Goal: Task Accomplishment & Management: Manage account settings

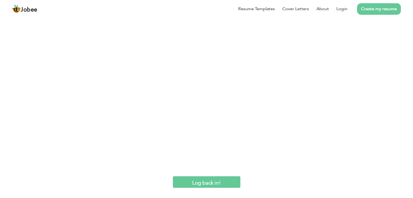
drag, startPoint x: 0, startPoint y: 0, endPoint x: 211, endPoint y: 181, distance: 277.7
click at [211, 181] on input "Log back in!" at bounding box center [206, 183] width 67 height 12
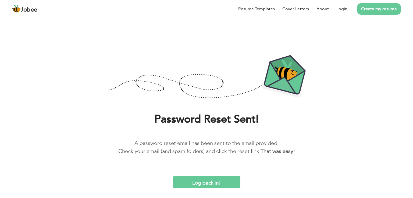
click at [211, 181] on input "Log back in!" at bounding box center [206, 183] width 67 height 12
click at [204, 183] on input "Log back in!" at bounding box center [206, 183] width 67 height 12
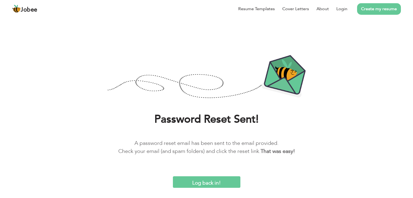
click at [204, 183] on input "Log back in!" at bounding box center [206, 183] width 67 height 12
click at [208, 182] on input "Log back in!" at bounding box center [206, 183] width 67 height 12
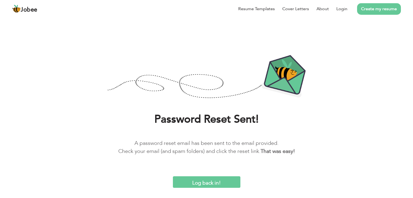
click at [208, 182] on input "Log back in!" at bounding box center [206, 183] width 67 height 12
click at [375, 9] on link "Create my resume" at bounding box center [379, 9] width 44 height 12
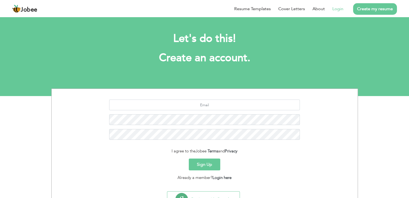
click at [338, 9] on link "Login" at bounding box center [337, 9] width 11 height 6
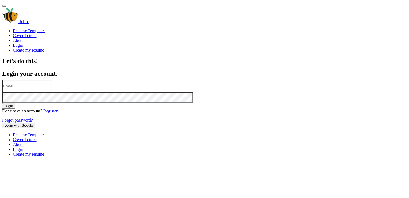
click at [51, 92] on input "text" at bounding box center [26, 86] width 49 height 12
type input "anamfarooq2019@gmail.com"
click at [15, 109] on button "Login" at bounding box center [8, 106] width 13 height 6
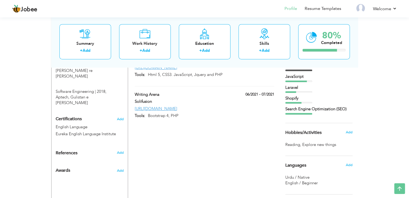
scroll to position [272, 0]
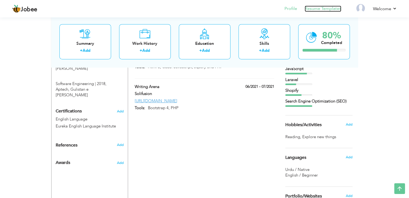
click at [319, 7] on link "Resume Templates" at bounding box center [323, 9] width 37 height 6
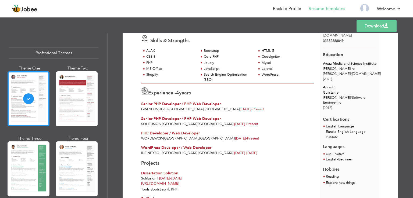
scroll to position [13, 0]
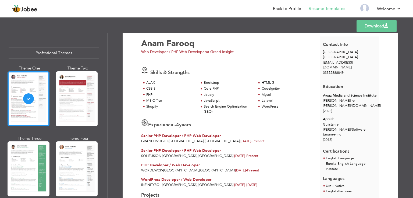
click at [186, 134] on span "Senior PHP Developer / PHP Web Developer" at bounding box center [181, 136] width 80 height 5
click at [240, 139] on span "[DATE] -" at bounding box center [246, 141] width 12 height 5
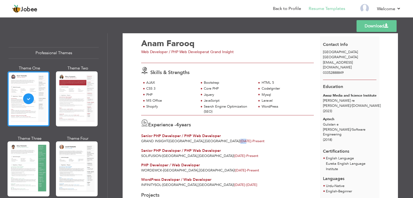
click at [240, 139] on span "[DATE] -" at bounding box center [246, 141] width 12 height 5
click at [240, 139] on span "Jan 2023 -" at bounding box center [246, 141] width 12 height 5
click at [221, 134] on div "Senior PHP Developer / PHP Web Developer" at bounding box center [227, 136] width 173 height 5
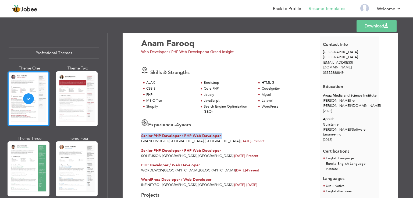
click at [221, 134] on div "Senior PHP Developer / PHP Web Developer" at bounding box center [227, 136] width 173 height 5
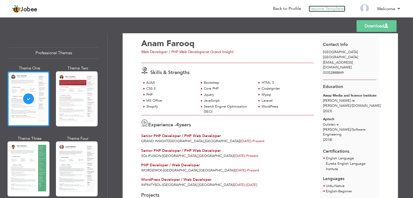
click at [327, 10] on link "Resume Templates" at bounding box center [327, 9] width 37 height 6
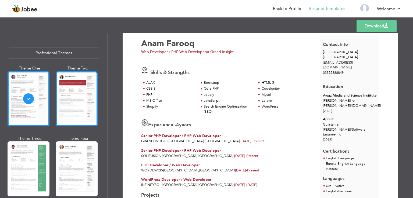
click at [74, 98] on div at bounding box center [77, 98] width 42 height 55
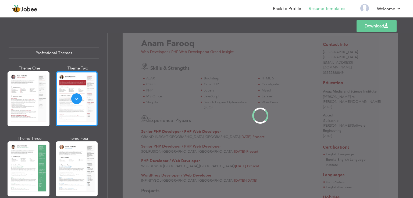
scroll to position [0, 0]
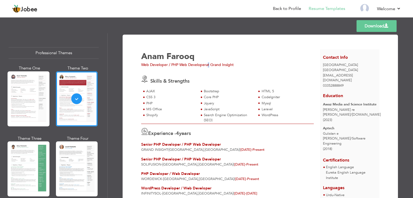
drag, startPoint x: 207, startPoint y: 68, endPoint x: 208, endPoint y: 65, distance: 3.0
click at [208, 65] on div "Web Developer / PHP Web Developer at Grand Insight" at bounding box center [232, 64] width 182 height 5
click at [208, 65] on span "at Grand Insight" at bounding box center [220, 64] width 28 height 5
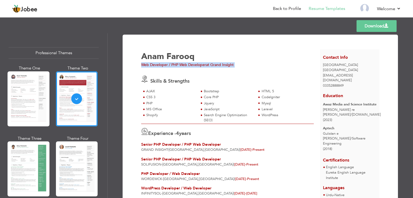
click at [208, 65] on span "at Grand Insight" at bounding box center [220, 64] width 28 height 5
click at [276, 70] on div "Anam Farooq Web Developer / PHP Web Developer at Grand Insight Skills & Strengt…" at bounding box center [230, 166] width 179 height 235
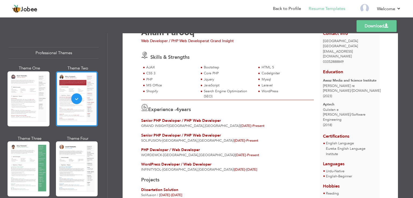
scroll to position [111, 0]
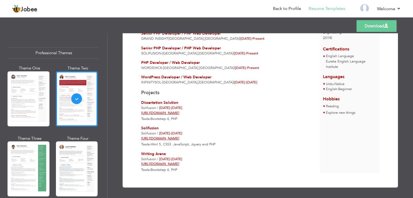
click at [401, 9] on div "Jobee Back to Profile Resume Templates Resume Templates Cover Letters About My …" at bounding box center [206, 9] width 397 height 15
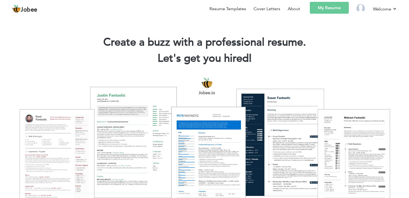
click at [323, 8] on link "My Resume" at bounding box center [329, 8] width 39 height 12
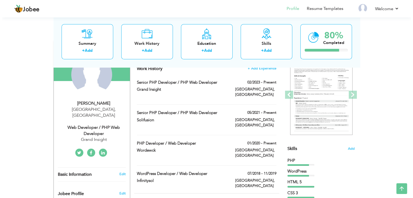
scroll to position [58, 0]
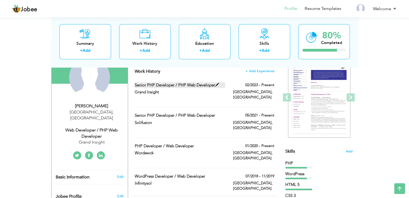
click at [214, 85] on label "Senior PHP Developer / PHP Web Developer" at bounding box center [180, 86] width 90 height 6
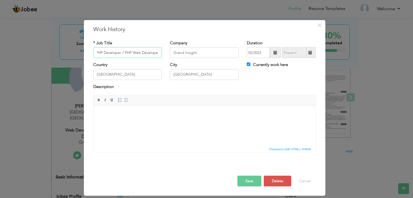
scroll to position [0, 0]
click at [125, 54] on input "Senior PHP Developer / PHP Web Developer" at bounding box center [127, 52] width 69 height 11
paste input "WordPress"
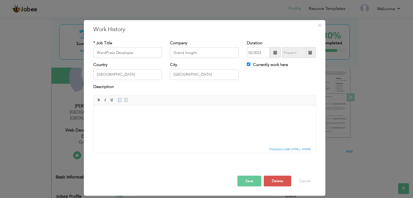
click at [248, 182] on button "Save" at bounding box center [249, 181] width 24 height 11
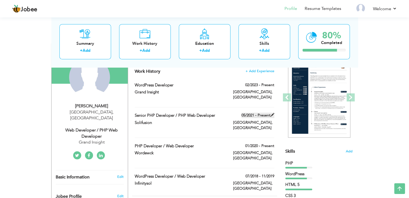
click at [271, 113] on span at bounding box center [272, 115] width 4 height 4
type input "Senior PHP Developer / PHP Web Developer"
type input "Solifusion"
type input "05/2021"
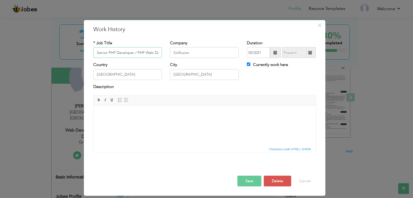
scroll to position [0, 13]
click at [123, 55] on input "Senior PHP Developer / PHP Web Developer" at bounding box center [127, 52] width 69 height 11
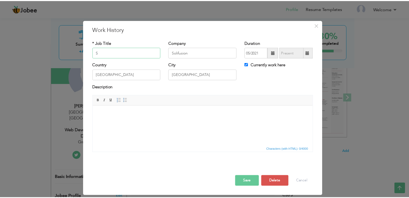
scroll to position [0, 0]
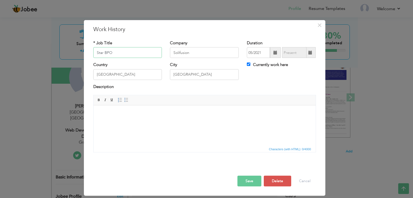
click at [118, 52] on input "Star BPO" at bounding box center [127, 52] width 69 height 11
type input "Star BPO"
click at [178, 53] on input "Solifusion" at bounding box center [204, 52] width 69 height 11
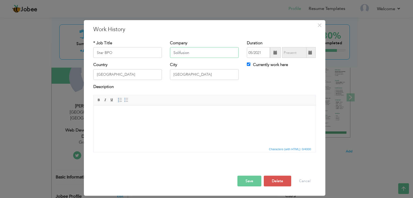
click at [178, 53] on input "Solifusion" at bounding box center [204, 52] width 69 height 11
paste input "tar BPO"
type input "Star BPO"
click at [132, 54] on input "Star BPO" at bounding box center [127, 52] width 69 height 11
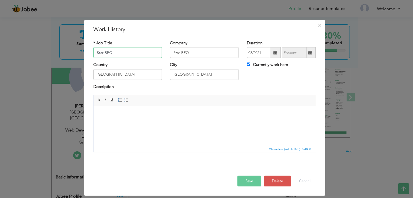
click at [132, 54] on input "Star BPO" at bounding box center [127, 52] width 69 height 11
type input "Calling"
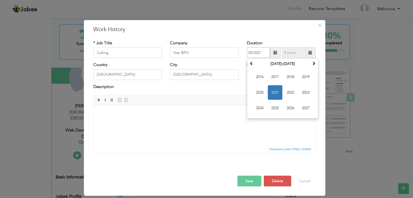
click at [264, 52] on input "05/2021" at bounding box center [258, 52] width 23 height 11
click at [313, 64] on span at bounding box center [314, 64] width 4 height 4
click at [251, 65] on span at bounding box center [251, 64] width 4 height 4
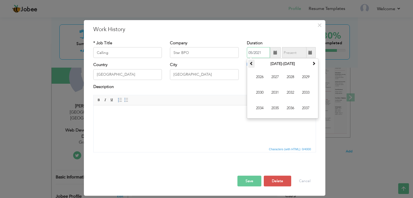
click at [251, 65] on span at bounding box center [251, 64] width 4 height 4
click at [313, 64] on span at bounding box center [314, 64] width 4 height 4
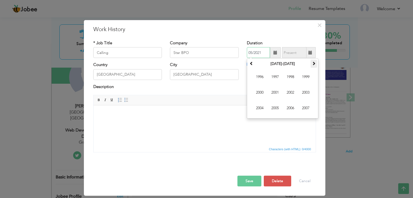
click at [313, 64] on span at bounding box center [314, 64] width 4 height 4
click at [293, 93] on span "2022" at bounding box center [290, 92] width 15 height 15
click at [284, 94] on span "Jul" at bounding box center [290, 92] width 15 height 15
type input "07/2022"
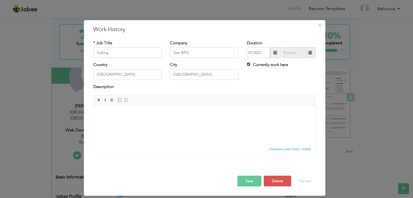
click at [249, 66] on input "Currently work here" at bounding box center [248, 64] width 3 height 3
checkbox input "false"
click at [251, 183] on button "Save" at bounding box center [249, 181] width 24 height 11
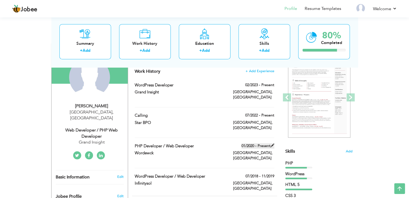
click at [271, 144] on span at bounding box center [272, 146] width 4 height 4
type input "PHP Developer / Web Developer"
type input "Wordewck"
type input "01/2020"
checkbox input "true"
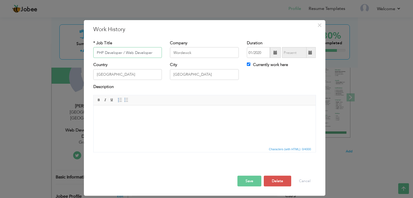
click at [130, 54] on input "PHP Developer / Web Developer" at bounding box center [127, 52] width 69 height 11
type input "Apex Services"
click at [184, 53] on input "Wordewck" at bounding box center [204, 52] width 69 height 11
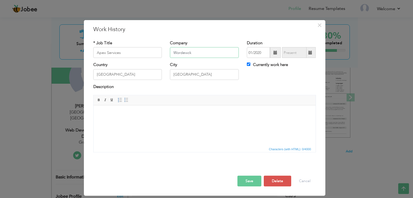
click at [184, 53] on input "Wordewck" at bounding box center [204, 52] width 69 height 11
click at [133, 52] on input "Apex Services" at bounding box center [127, 52] width 69 height 11
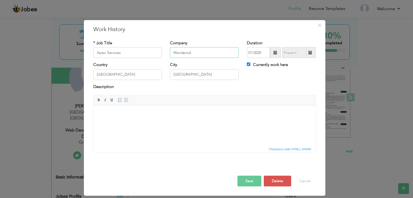
click at [189, 49] on input "Wordewck" at bounding box center [204, 52] width 69 height 11
paste input "Apex Services"
type input "Apex Services"
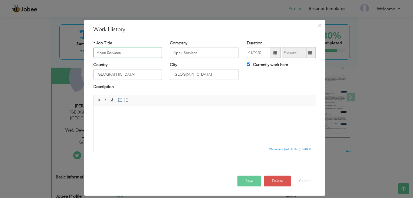
click at [122, 50] on input "Apex Services" at bounding box center [127, 52] width 69 height 11
click at [123, 53] on input "Customer Represntative" at bounding box center [127, 52] width 69 height 11
type input "Customer Representative"
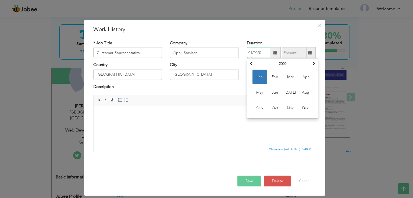
click at [256, 53] on input "01/2020" at bounding box center [258, 52] width 23 height 11
click at [312, 65] on span at bounding box center [314, 64] width 4 height 4
click at [306, 109] on span "Dec" at bounding box center [305, 108] width 15 height 15
type input "12/2022"
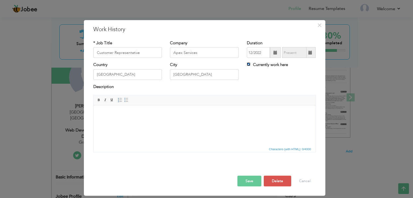
click at [249, 65] on input "Currently work here" at bounding box center [248, 64] width 3 height 3
checkbox input "false"
click at [254, 183] on button "Save" at bounding box center [249, 181] width 24 height 11
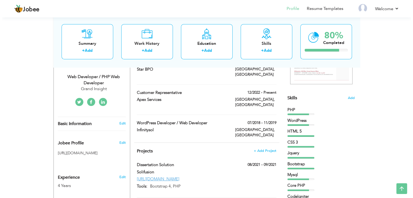
scroll to position [112, 0]
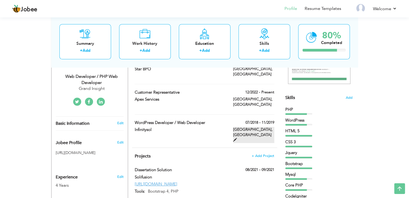
click at [237, 138] on span at bounding box center [235, 140] width 4 height 4
type input "WordPress Developer / Web Developer"
type input "Infinitysol"
type input "07/2018"
type input "11/2019"
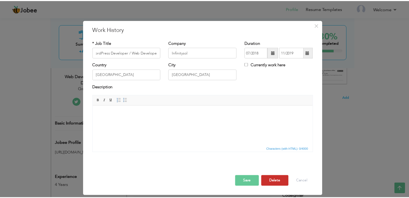
scroll to position [0, 0]
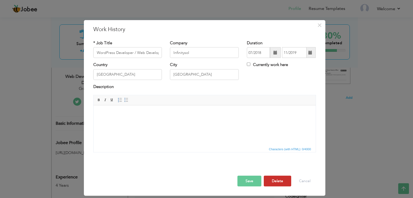
click at [274, 178] on button "Delete" at bounding box center [277, 181] width 27 height 11
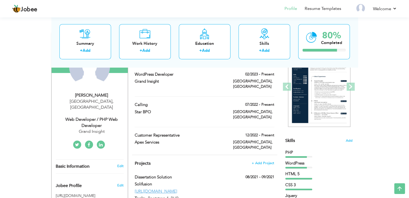
scroll to position [58, 0]
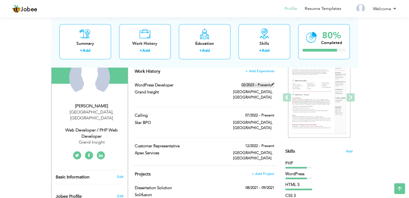
click at [272, 84] on span at bounding box center [272, 85] width 4 height 4
type input "WordPress Developer"
type input "Grand Insight"
type input "02/2023"
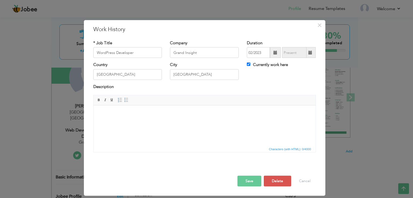
click at [273, 52] on span at bounding box center [275, 52] width 11 height 11
click at [312, 54] on span at bounding box center [310, 53] width 4 height 4
click at [247, 63] on input "Currently work here" at bounding box center [248, 64] width 3 height 3
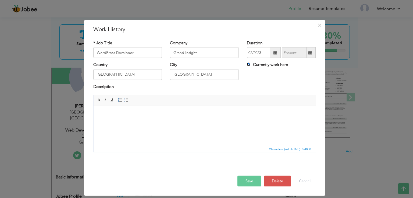
checkbox input "false"
click at [311, 55] on span at bounding box center [310, 52] width 10 height 11
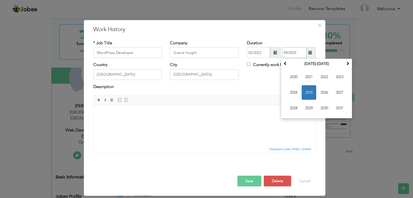
click at [309, 94] on span "2025" at bounding box center [309, 92] width 15 height 15
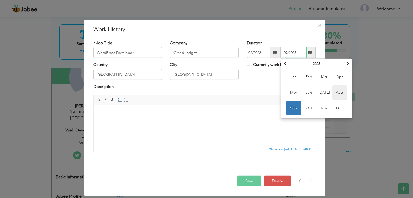
click at [340, 91] on span "Aug" at bounding box center [339, 92] width 15 height 15
type input "08/2025"
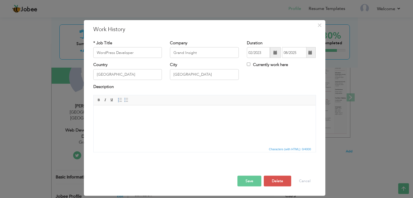
click at [248, 180] on button "Save" at bounding box center [249, 181] width 24 height 11
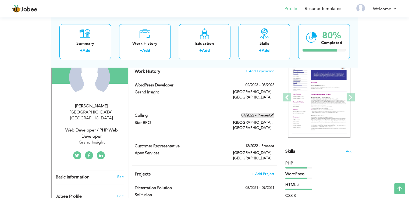
click at [272, 113] on span at bounding box center [272, 115] width 4 height 4
type input "Calling"
type input "Star BPO"
type input "07/2022"
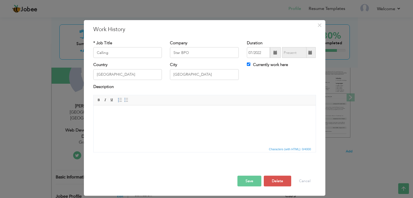
click at [314, 54] on span at bounding box center [310, 52] width 10 height 11
click at [311, 53] on span at bounding box center [310, 53] width 4 height 4
click at [251, 64] on label "Currently work here" at bounding box center [267, 65] width 41 height 6
click at [250, 64] on input "Currently work here" at bounding box center [248, 64] width 3 height 3
checkbox input "false"
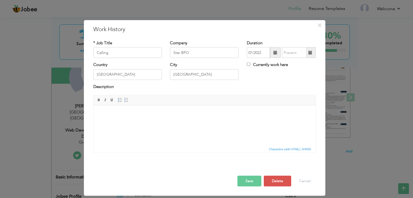
click at [312, 53] on span at bounding box center [310, 53] width 4 height 4
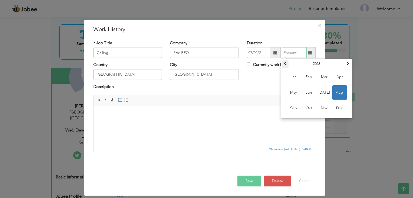
click at [284, 64] on span at bounding box center [285, 64] width 4 height 4
click at [344, 110] on span "Dec" at bounding box center [339, 108] width 15 height 15
type input "12/2022"
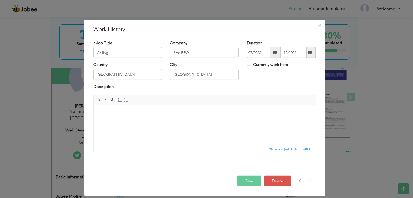
click at [248, 180] on button "Save" at bounding box center [249, 181] width 24 height 11
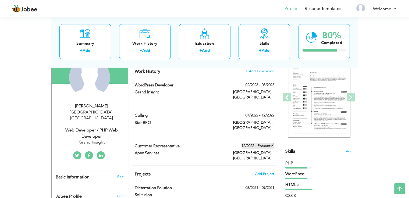
click at [271, 144] on span at bounding box center [272, 146] width 4 height 4
type input "Customer Representative"
type input "Apex Services"
type input "12/2022"
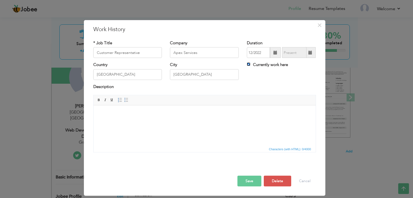
click at [248, 64] on input "Currently work here" at bounding box center [248, 64] width 3 height 3
checkbox input "false"
click at [312, 53] on span at bounding box center [310, 53] width 4 height 4
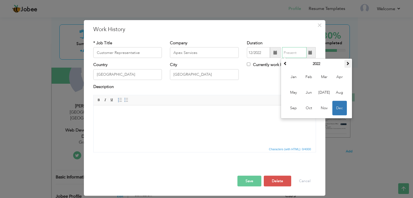
click at [348, 65] on span at bounding box center [348, 64] width 4 height 4
click at [284, 64] on span at bounding box center [285, 64] width 4 height 4
click at [337, 109] on span "Dec" at bounding box center [339, 108] width 15 height 15
type input "12/2022"
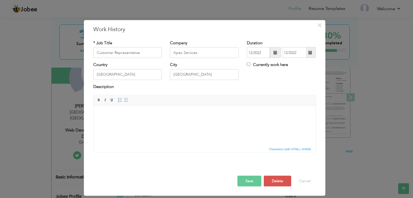
click at [274, 52] on span at bounding box center [275, 53] width 4 height 4
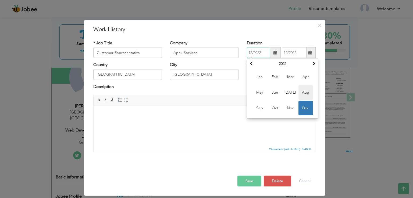
click at [303, 91] on span "Aug" at bounding box center [305, 92] width 15 height 15
type input "08/2022"
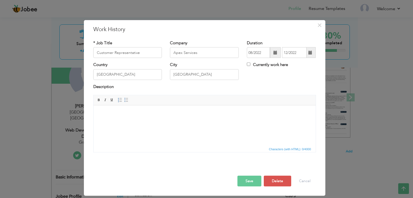
click at [244, 185] on button "Save" at bounding box center [249, 181] width 24 height 11
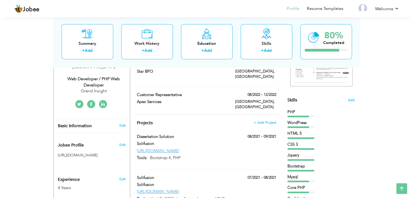
scroll to position [112, 0]
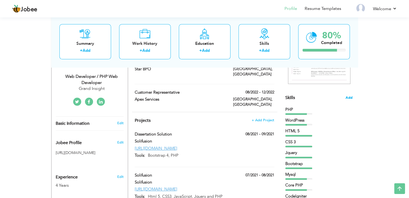
click at [346, 98] on span "Add" at bounding box center [348, 97] width 7 height 5
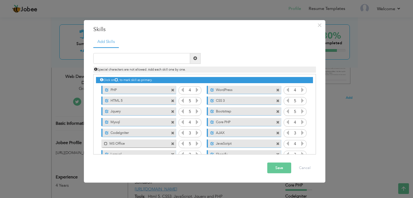
click at [171, 90] on span at bounding box center [172, 90] width 3 height 3
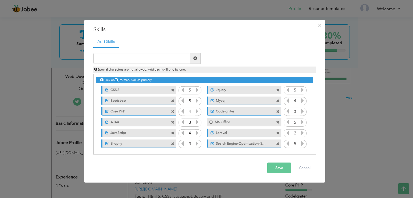
click at [171, 90] on span at bounding box center [172, 90] width 3 height 3
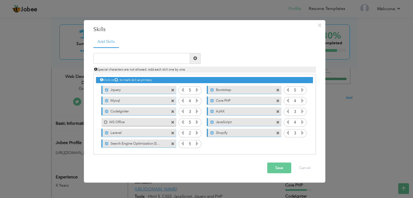
click at [171, 90] on span at bounding box center [172, 90] width 3 height 3
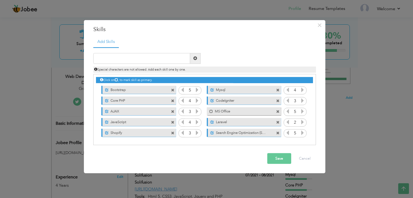
click at [171, 90] on span at bounding box center [172, 90] width 3 height 3
click at [276, 90] on span at bounding box center [277, 90] width 3 height 3
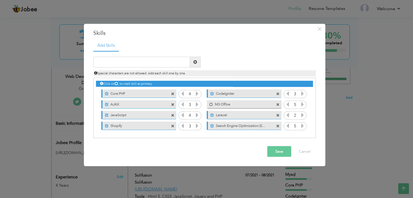
click at [171, 93] on span at bounding box center [172, 93] width 3 height 3
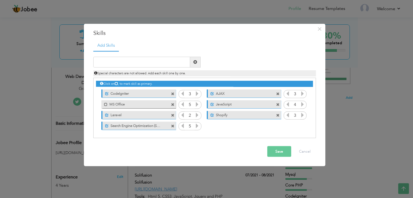
click at [171, 93] on span at bounding box center [172, 93] width 3 height 3
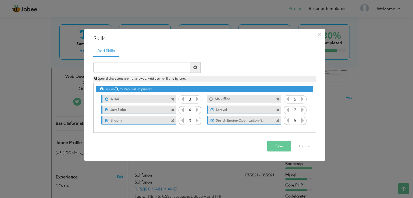
click at [172, 100] on span at bounding box center [172, 99] width 3 height 3
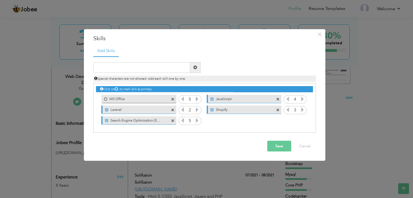
click at [172, 100] on span at bounding box center [172, 99] width 3 height 3
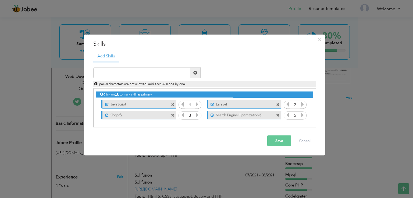
click at [172, 100] on div "Unmark as primary skill. JavaScript" at bounding box center [137, 104] width 82 height 11
click at [172, 106] on span at bounding box center [172, 104] width 3 height 3
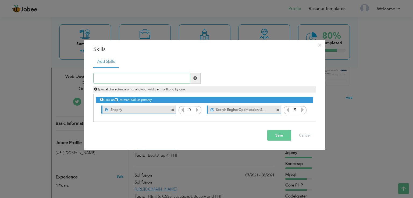
click at [156, 76] on input "text" at bounding box center [141, 78] width 97 height 11
click at [153, 72] on div "wordpress Duplicate entry Unmark as primary skill. PHP 4 4 HTML 5" at bounding box center [204, 94] width 223 height 55
click at [148, 80] on input "wordpress" at bounding box center [141, 78] width 97 height 11
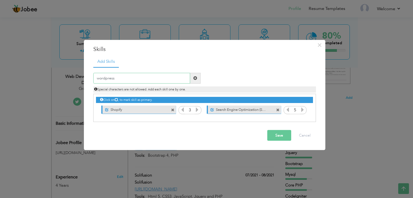
click at [148, 80] on input "wordpress" at bounding box center [141, 78] width 97 height 11
paste input "WordPress Developer"
type input "WordPress"
click at [195, 80] on span at bounding box center [195, 78] width 4 height 4
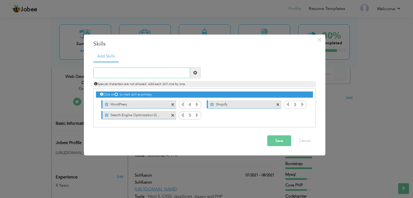
click at [133, 74] on input "text" at bounding box center [141, 72] width 97 height 11
paste input "Website Performance Optimization (Speed & SEO)"
type input "Website Performance Optimization (Speed & SEO)"
paste input "Responsive Web Design (Mobile-First Approach)"
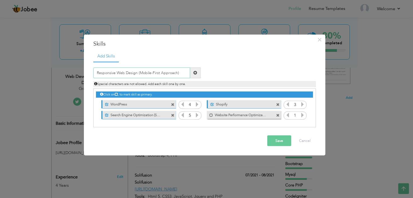
type input "Responsive Web Design (Mobile-First Approach)"
click at [196, 73] on span at bounding box center [195, 73] width 4 height 4
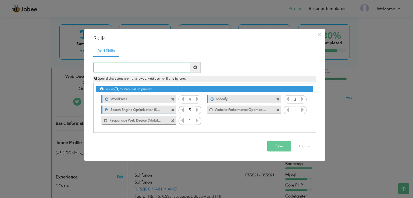
click at [149, 68] on input "text" at bounding box center [141, 67] width 97 height 11
paste input "WordPress Theme Development & Customization"
type input "WordPress Theme Development & Customization"
click at [193, 69] on span at bounding box center [195, 67] width 10 height 11
click at [276, 152] on div "Save Cancel" at bounding box center [204, 146] width 231 height 19
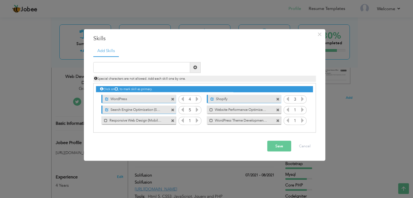
click at [276, 148] on button "Save" at bounding box center [279, 146] width 24 height 11
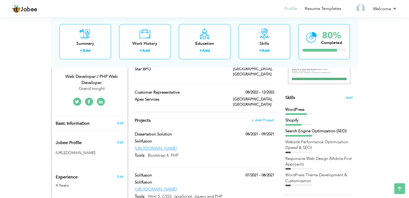
click at [205, 146] on div "https://thedissertationsolution.co.uk/" at bounding box center [204, 149] width 147 height 6
type input "Dissertation Solution"
type input "Solifusion"
type input "08/2021"
type input "09/2021"
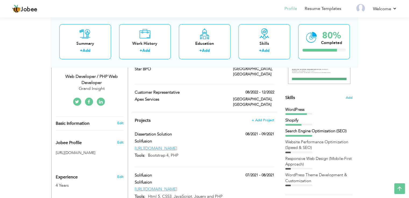
type input "https://thedissertationsolution.co.uk/"
type input "Bootstrap 4, PHP"
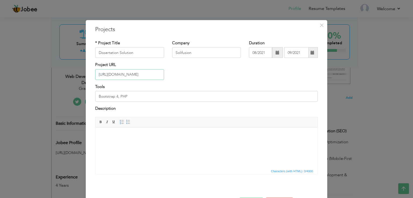
click at [151, 72] on input "https://thedissertationsolution.co.uk/" at bounding box center [129, 74] width 69 height 11
paste input "ioannisskiotes.com"
type input "[URL][DOMAIN_NAME]"
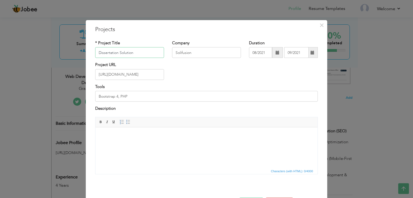
click at [128, 55] on input "Dissertation Solution" at bounding box center [129, 52] width 69 height 11
paste input "[PERSON_NAME]"
type input "[PERSON_NAME]"
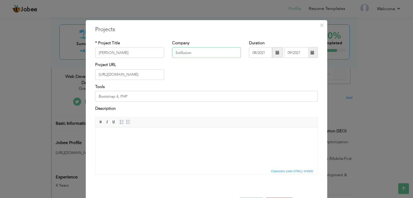
click at [195, 53] on input "Solifusion" at bounding box center [206, 52] width 69 height 11
type input "grand insight"
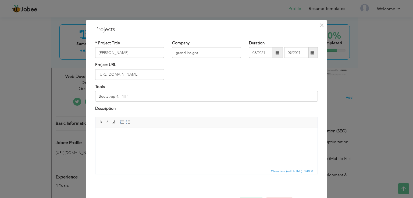
click at [272, 53] on span at bounding box center [277, 52] width 11 height 11
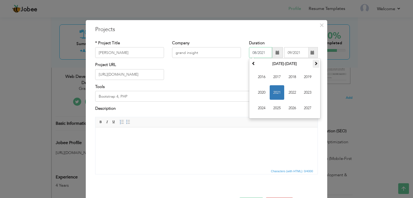
click at [314, 65] on span at bounding box center [316, 64] width 4 height 4
click at [252, 65] on span at bounding box center [254, 64] width 4 height 4
click at [272, 110] on span "2025" at bounding box center [277, 108] width 15 height 15
click at [303, 91] on span "Aug" at bounding box center [307, 92] width 15 height 15
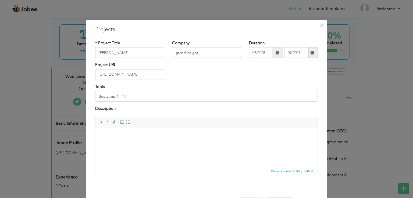
click at [274, 55] on span at bounding box center [277, 52] width 11 height 11
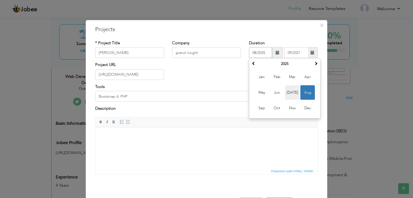
click at [287, 95] on span "Jul" at bounding box center [292, 92] width 15 height 15
type input "07/2025"
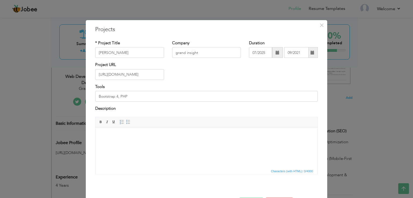
click at [313, 56] on span at bounding box center [312, 52] width 10 height 11
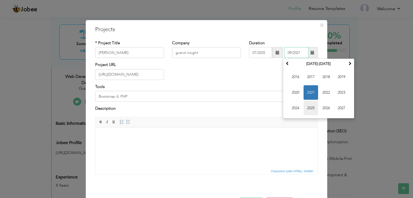
click at [310, 107] on span "2025" at bounding box center [310, 108] width 15 height 15
click at [334, 91] on span "Aug" at bounding box center [341, 92] width 15 height 15
type input "08/2025"
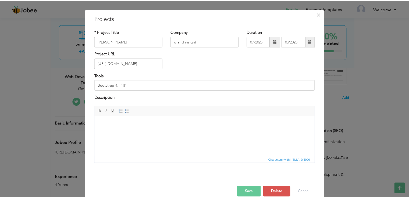
scroll to position [19, 0]
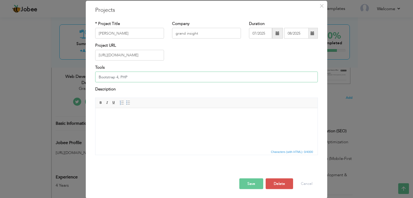
click at [152, 77] on input "Bootstrap 4, PHP" at bounding box center [206, 77] width 223 height 11
click at [146, 77] on input "wordpress" at bounding box center [206, 77] width 223 height 11
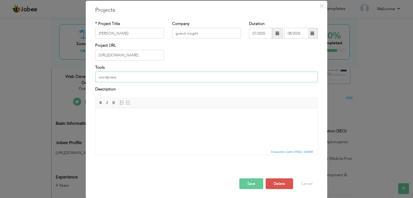
click at [146, 77] on input "wordpress" at bounding box center [206, 77] width 223 height 11
paste input "WordPress Developer"
click at [138, 165] on div "Save Save and Continue Delete Cancel" at bounding box center [206, 178] width 231 height 30
click at [150, 77] on input "WordPress Developer" at bounding box center [206, 77] width 223 height 11
type input "WordPress"
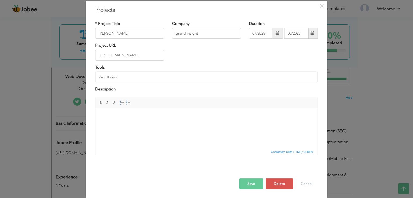
click at [246, 181] on button "Save" at bounding box center [251, 183] width 24 height 11
type input "Grand Insight"
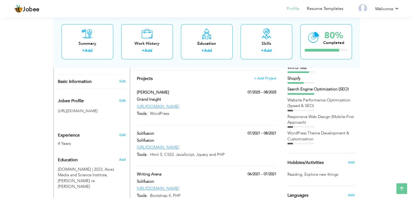
scroll to position [137, 0]
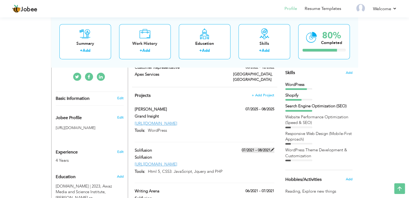
click at [272, 148] on span at bounding box center [272, 150] width 4 height 4
type input "Solifusion"
type input "07/2021"
type input "08/2021"
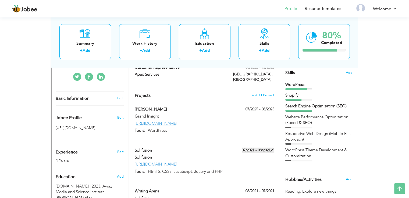
type input "https://solifusion.com/"
type input "Html 5, CSS3. JavaScript, Jquery and PHP"
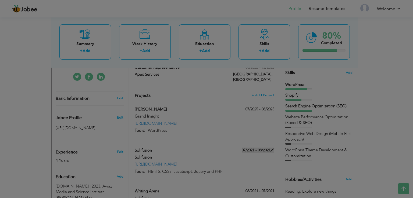
scroll to position [0, 0]
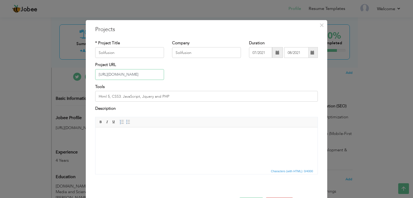
click at [139, 71] on input "https://solifusion.com/" at bounding box center [129, 74] width 69 height 11
paste input "authordouglasnorma"
type input "[URL][DOMAIN_NAME]"
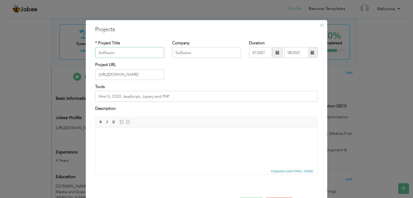
click at [118, 54] on input "Solifusion" at bounding box center [129, 52] width 69 height 11
type input "Book Author"
click at [210, 54] on input "Solifusion" at bounding box center [206, 52] width 69 height 11
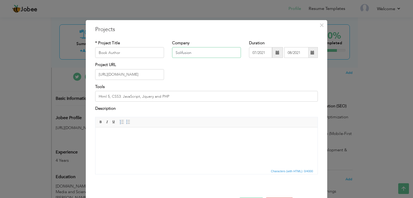
click at [210, 54] on input "Solifusion" at bounding box center [206, 52] width 69 height 11
type input "Grand Insight"
click at [130, 53] on input "Book Author" at bounding box center [129, 52] width 69 height 11
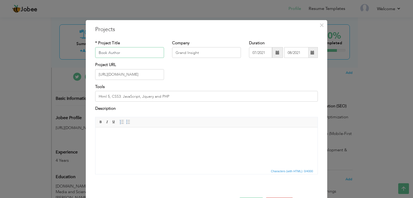
click at [130, 53] on input "Book Author" at bounding box center [129, 52] width 69 height 11
type input "[PERSON_NAME]"
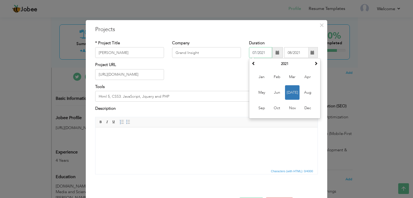
click at [266, 53] on input "07/2021" at bounding box center [260, 52] width 23 height 11
click at [314, 62] on span at bounding box center [316, 64] width 4 height 4
click at [308, 111] on span "Dec" at bounding box center [307, 108] width 15 height 15
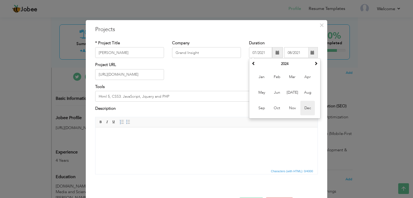
type input "12/2024"
click at [256, 52] on input "12/2024" at bounding box center [260, 52] width 23 height 11
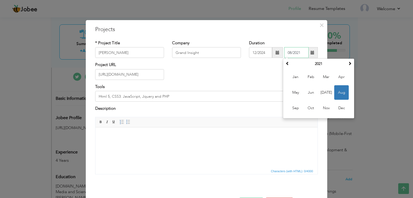
click at [299, 49] on input "08/2021" at bounding box center [296, 52] width 24 height 11
click at [348, 65] on span at bounding box center [350, 64] width 4 height 4
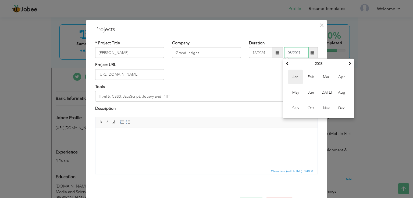
click at [294, 76] on span "Jan" at bounding box center [295, 77] width 15 height 15
type input "01/2025"
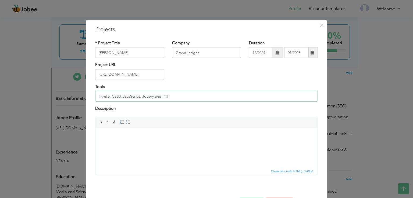
click at [193, 98] on input "Html 5, CSS3. JavaScript, Jquery and PHP" at bounding box center [206, 96] width 223 height 11
paste input "WordPress Theme Development & Customization"
drag, startPoint x: 115, startPoint y: 96, endPoint x: 215, endPoint y: 91, distance: 100.4
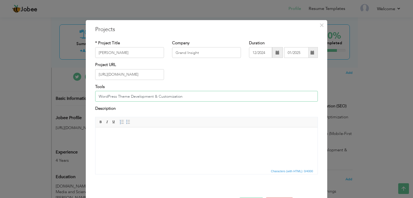
click at [215, 91] on input "WordPress Theme Development & Customization" at bounding box center [206, 96] width 223 height 11
type input "WordPress"
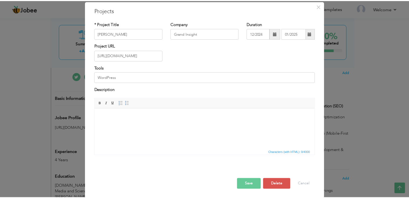
scroll to position [19, 0]
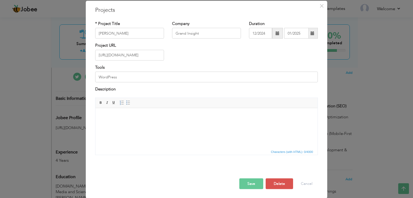
click at [248, 181] on button "Save" at bounding box center [251, 183] width 24 height 11
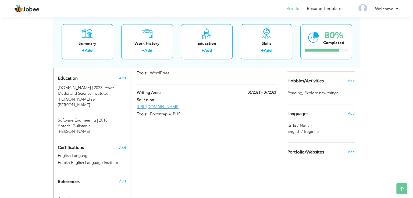
scroll to position [236, 0]
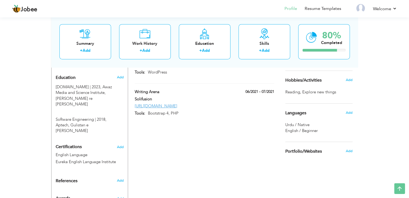
click at [301, 124] on span "Urdu / Native" at bounding box center [297, 124] width 24 height 5
click at [346, 113] on span "Add" at bounding box center [348, 112] width 7 height 5
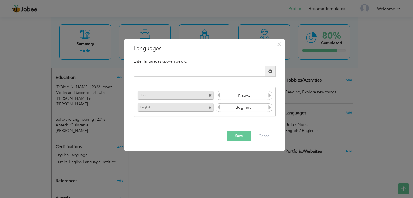
click at [268, 96] on icon at bounding box center [269, 95] width 5 height 5
click at [234, 94] on input "Native" at bounding box center [244, 96] width 47 height 8
click at [249, 95] on input "Native" at bounding box center [244, 96] width 47 height 8
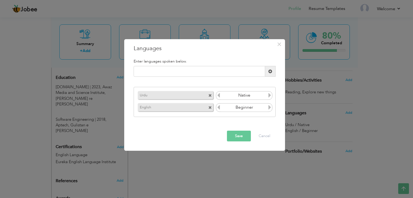
click at [217, 93] on icon at bounding box center [218, 95] width 5 height 5
click at [269, 96] on icon at bounding box center [269, 95] width 5 height 5
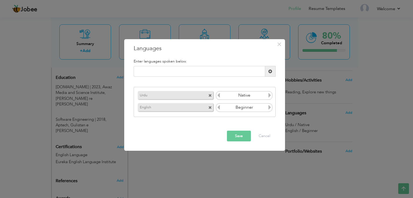
click at [239, 137] on button "Save" at bounding box center [239, 136] width 24 height 11
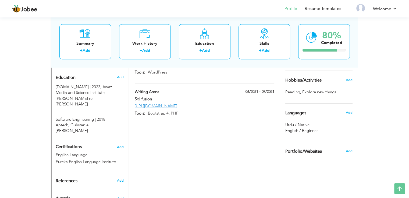
click at [190, 103] on div "https://writing-arena.com/" at bounding box center [204, 106] width 147 height 6
type input "Writing Arena"
type input "Solifusion"
type input "06/2021"
type input "07/2021"
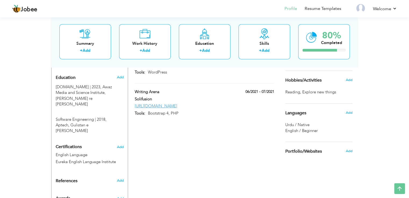
type input "https://writing-arena.com/"
type input "Bootstrap 4, PHP"
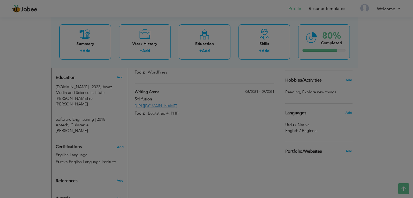
click at [190, 92] on div at bounding box center [206, 99] width 413 height 198
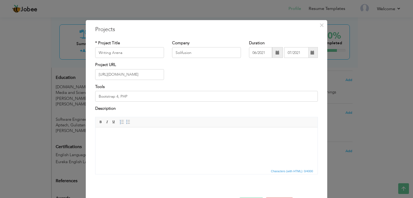
click at [190, 92] on body "Jobee Profile Resume Templates Resume Templates Cover Letters About My Resume W…" at bounding box center [206, 10] width 413 height 492
click at [319, 27] on span "×" at bounding box center [321, 25] width 5 height 10
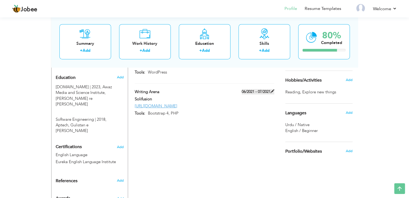
click at [274, 90] on span at bounding box center [272, 92] width 4 height 4
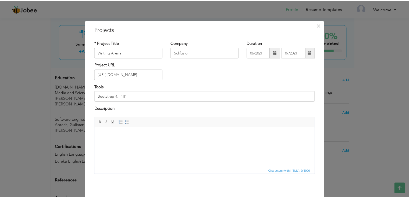
scroll to position [11, 0]
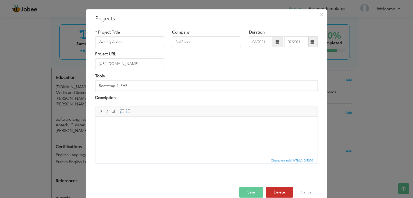
click at [276, 194] on button "Delete" at bounding box center [279, 192] width 27 height 11
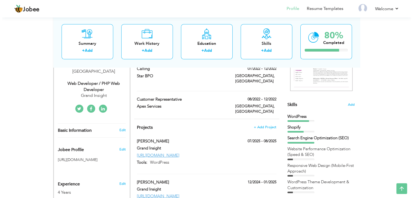
scroll to position [116, 0]
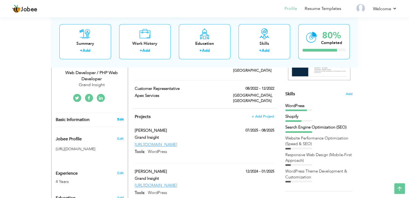
click at [117, 117] on link "Edit" at bounding box center [120, 119] width 6 height 5
type input "Anam"
type input "Farooq"
type input "03352888849"
select select "number:166"
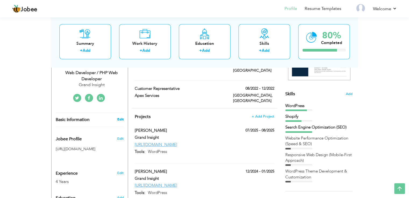
type input "[GEOGRAPHIC_DATA]"
select select "number:6"
type input "Grand Insight"
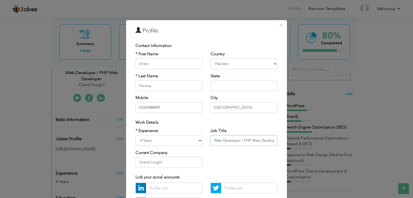
click at [240, 138] on input "Web Developer / PHP Web Developer" at bounding box center [243, 140] width 67 height 11
paste input "ordPress"
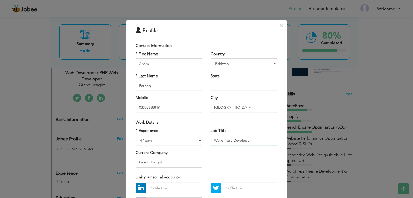
type input "WordPress Developer"
click at [161, 139] on select "Entry Level Less than 1 Year 1 Year 2 Years 3 Years 4 Years 5 Years 6 Years 7 Y…" at bounding box center [168, 140] width 67 height 11
select select "number:5"
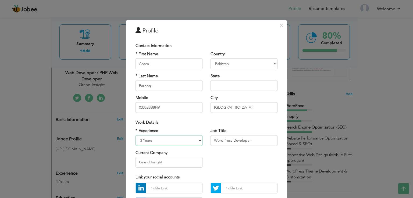
click at [135, 135] on select "Entry Level Less than 1 Year 1 Year 2 Years 3 Years 4 Years 5 Years 6 Years 7 Y…" at bounding box center [168, 140] width 67 height 11
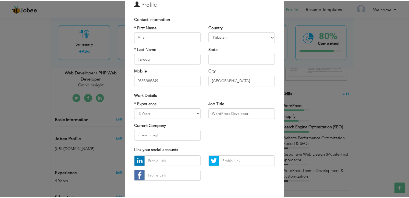
scroll to position [47, 0]
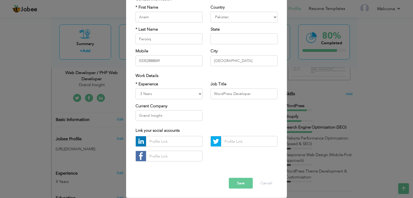
click at [233, 184] on button "Save" at bounding box center [241, 183] width 24 height 11
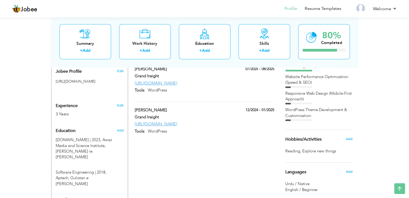
scroll to position [171, 0]
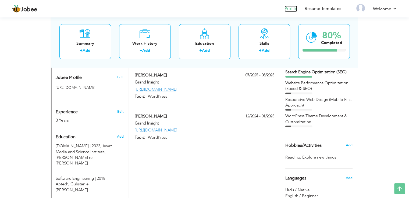
click at [289, 10] on link "Profile" at bounding box center [290, 9] width 13 height 6
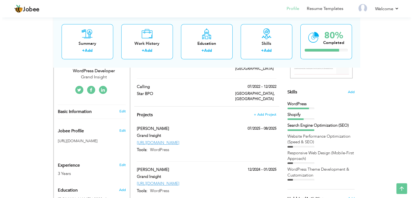
scroll to position [116, 0]
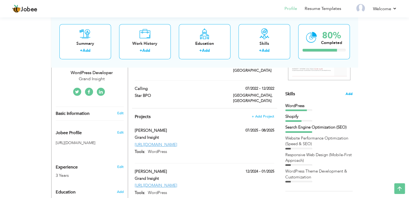
click at [348, 93] on span "Add" at bounding box center [348, 94] width 7 height 5
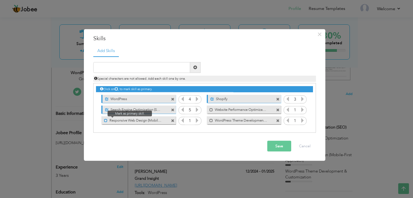
click at [105, 121] on span at bounding box center [105, 120] width 3 height 3
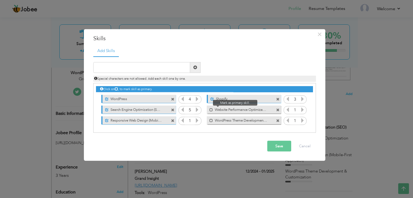
click at [212, 107] on span at bounding box center [210, 108] width 6 height 5
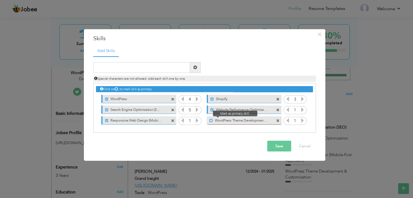
click at [211, 120] on span at bounding box center [210, 120] width 3 height 3
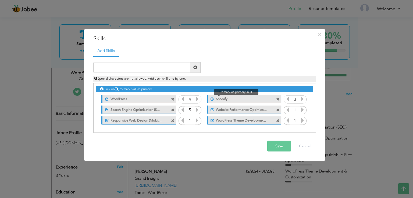
click at [212, 98] on span at bounding box center [211, 99] width 3 height 3
click at [276, 144] on button "Save" at bounding box center [279, 146] width 24 height 11
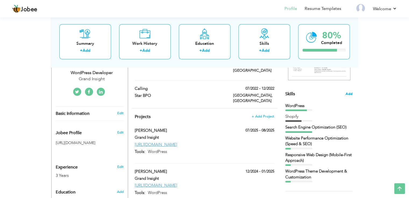
click at [346, 94] on span "Add" at bounding box center [348, 94] width 7 height 5
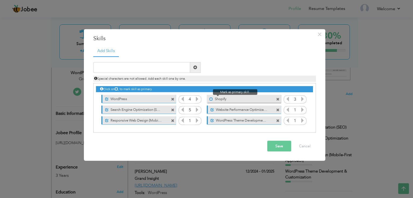
click at [211, 98] on span at bounding box center [210, 99] width 3 height 3
click at [301, 99] on icon at bounding box center [302, 98] width 5 height 5
click at [288, 99] on icon at bounding box center [287, 98] width 5 height 5
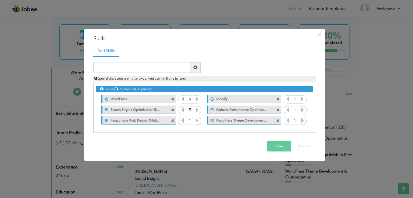
click at [300, 109] on icon at bounding box center [302, 109] width 5 height 5
click at [302, 121] on icon at bounding box center [302, 120] width 5 height 5
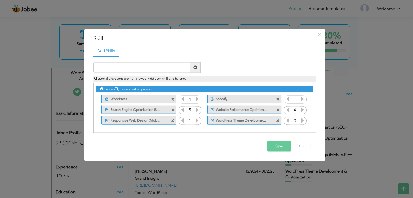
click at [302, 121] on icon at bounding box center [302, 120] width 5 height 5
click at [182, 109] on icon at bounding box center [182, 109] width 5 height 5
click at [183, 123] on icon at bounding box center [182, 120] width 5 height 5
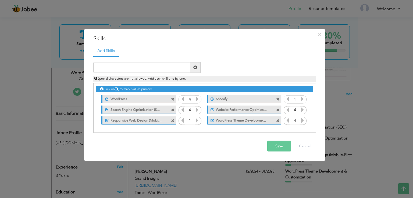
click at [198, 120] on icon at bounding box center [197, 120] width 5 height 5
click at [181, 121] on icon at bounding box center [182, 120] width 5 height 5
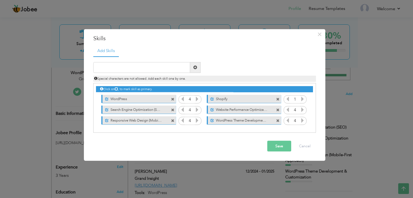
click at [198, 99] on icon at bounding box center [197, 98] width 5 height 5
click at [278, 145] on button "Save" at bounding box center [279, 146] width 24 height 11
